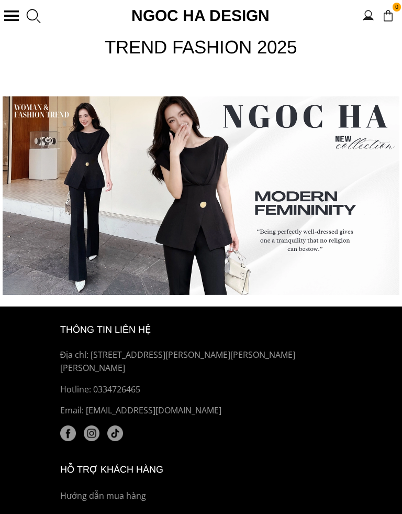
scroll to position [4371, 0]
click at [83, 383] on p "Hotline: 0334726465" at bounding box center [201, 390] width 282 height 14
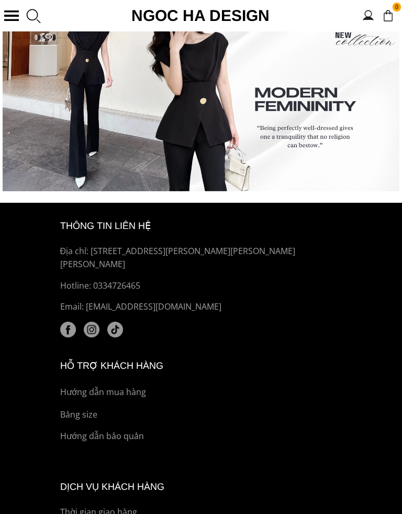
scroll to position [4476, 0]
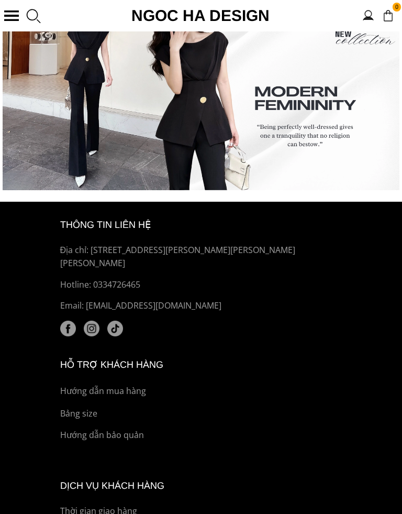
click at [126, 384] on p "Hướng dẫn mua hàng" at bounding box center [201, 391] width 282 height 14
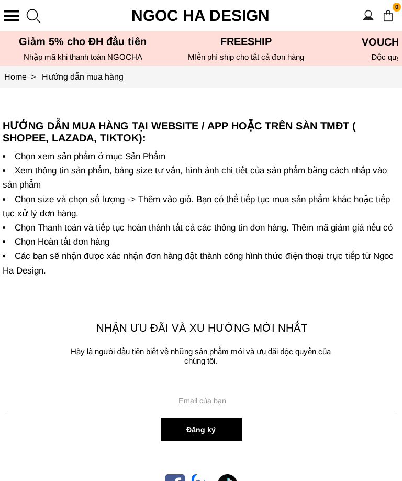
click at [198, 427] on button "Đăng ký" at bounding box center [201, 429] width 81 height 24
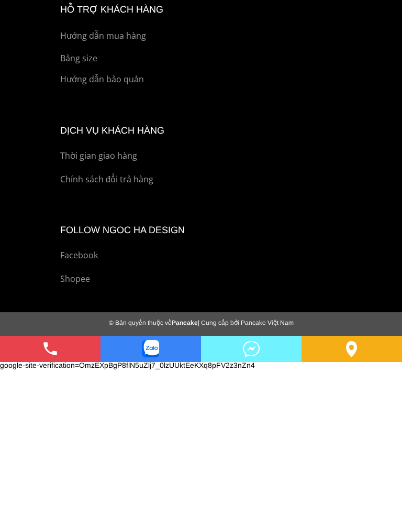
scroll to position [228, 0]
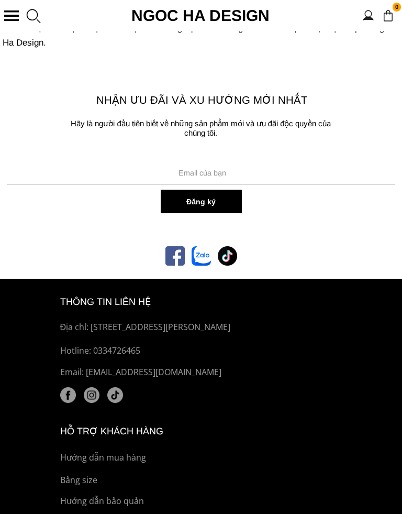
click at [111, 178] on input "Input email" at bounding box center [201, 173] width 394 height 24
type input "k"
click at [200, 201] on button "Đăng ký" at bounding box center [201, 202] width 81 height 24
type input "[PERSON_NAME] 0919050126 goi cho toi truc tiep và huong dan toi mua hàng"
click at [209, 204] on button "Đăng ký" at bounding box center [201, 202] width 81 height 24
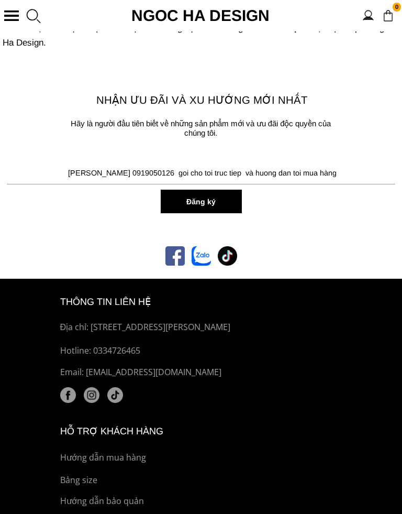
click at [173, 257] on img at bounding box center [174, 255] width 19 height 19
